Goal: Obtain resource: Download file/media

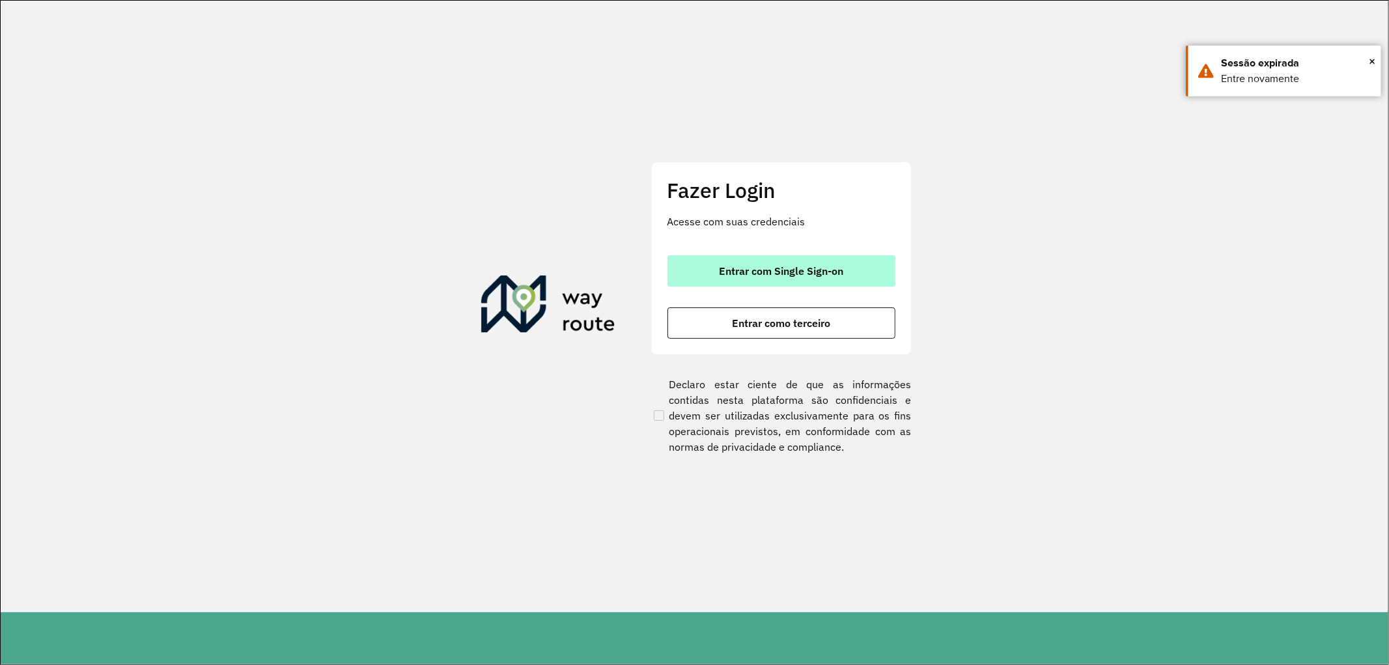
click at [836, 270] on span "Entrar com Single Sign-on" at bounding box center [781, 271] width 124 height 10
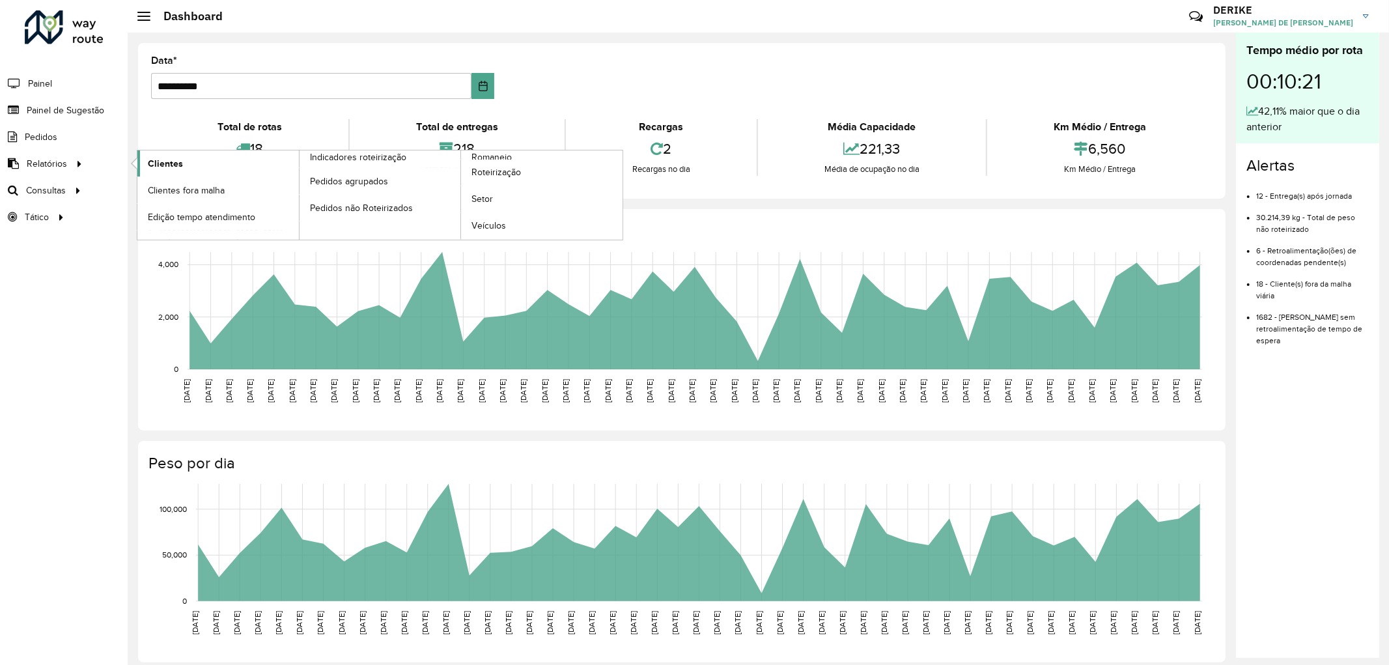
click at [173, 160] on span "Clientes" at bounding box center [165, 164] width 35 height 14
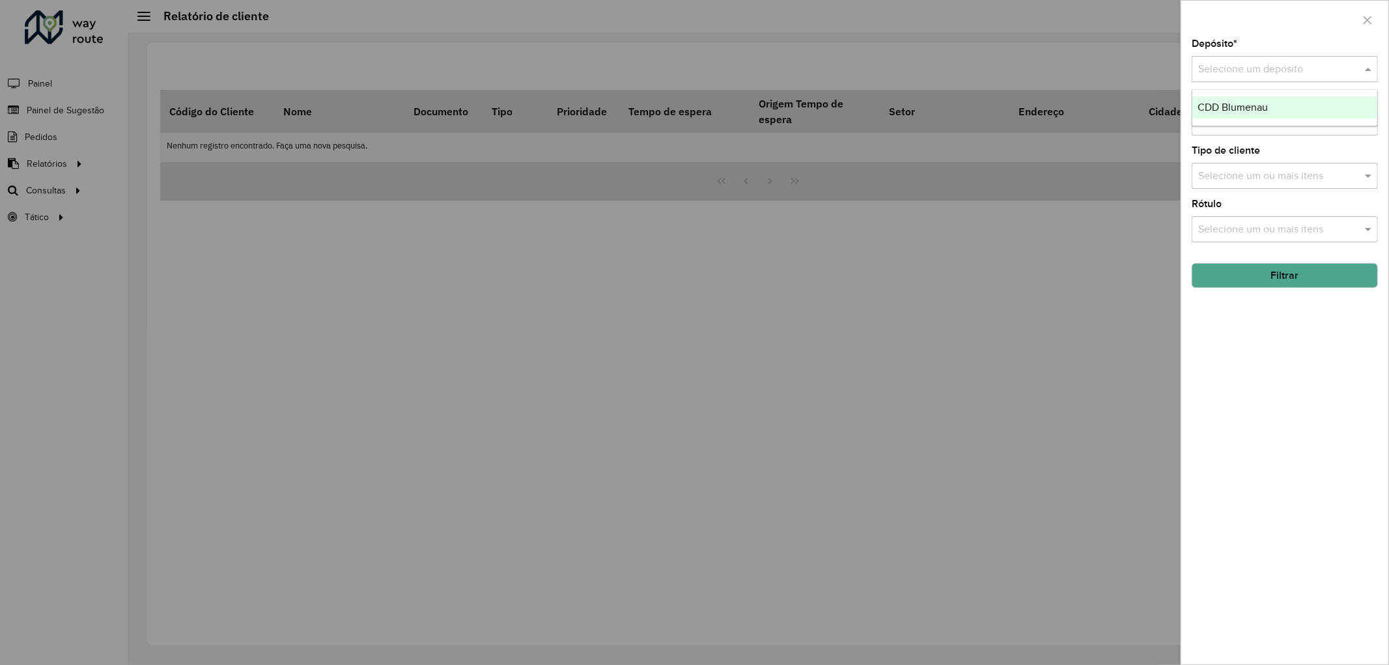
click at [1272, 70] on input "text" at bounding box center [1271, 70] width 147 height 16
click at [1240, 104] on span "CDD Blumenau" at bounding box center [1232, 107] width 70 height 11
click at [1296, 275] on button "Filtrar" at bounding box center [1285, 275] width 186 height 25
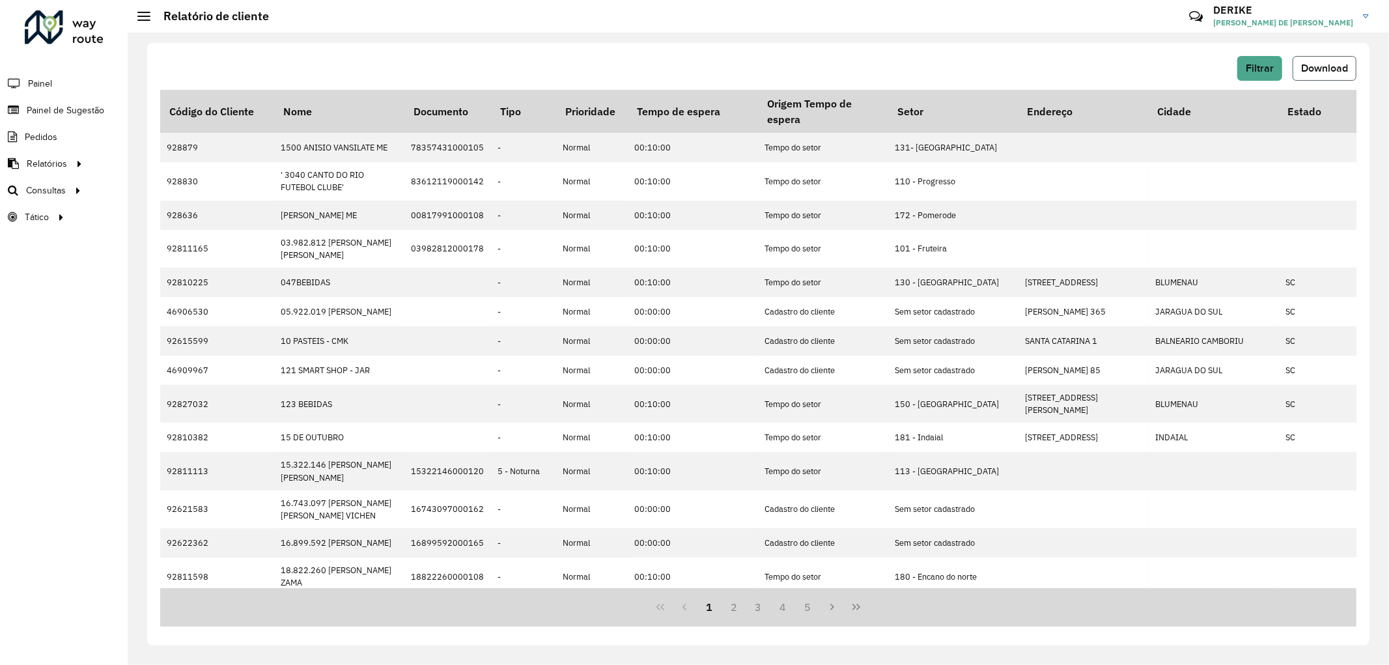
click at [1314, 65] on span "Download" at bounding box center [1324, 68] width 47 height 11
